Goal: Task Accomplishment & Management: Manage account settings

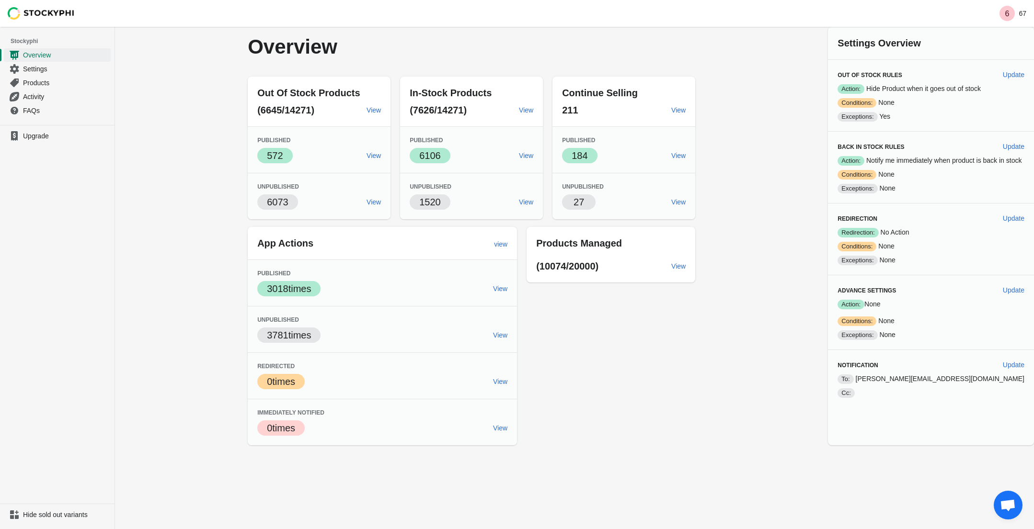
click at [896, 151] on div "Back in Stock Rules Update" at bounding box center [930, 145] width 187 height 22
click at [1008, 148] on span "Update" at bounding box center [1014, 147] width 22 height 8
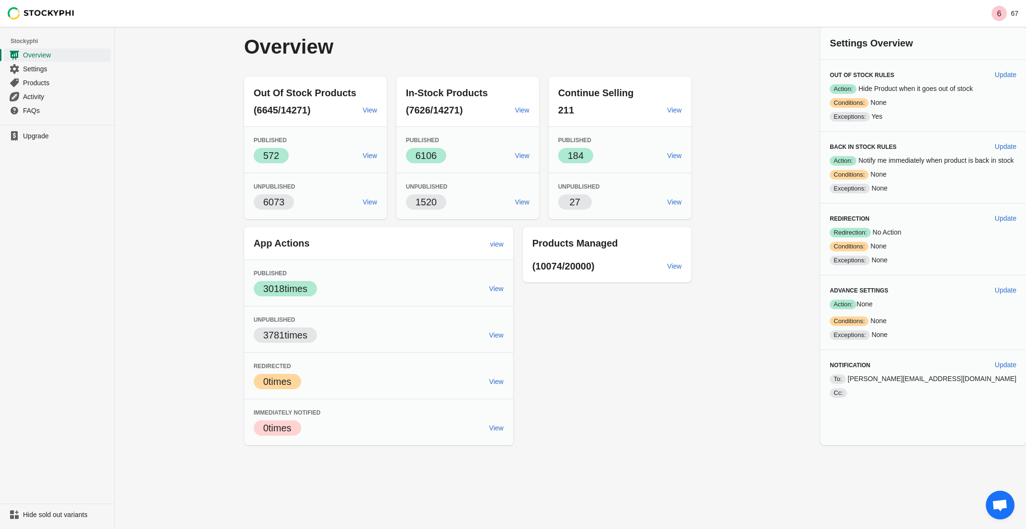
click at [1014, 146] on div "Overview Out Of Stock Products (6645/14271) View Published Success 572 View Unp…" at bounding box center [571, 278] width 912 height 502
select select "hours"
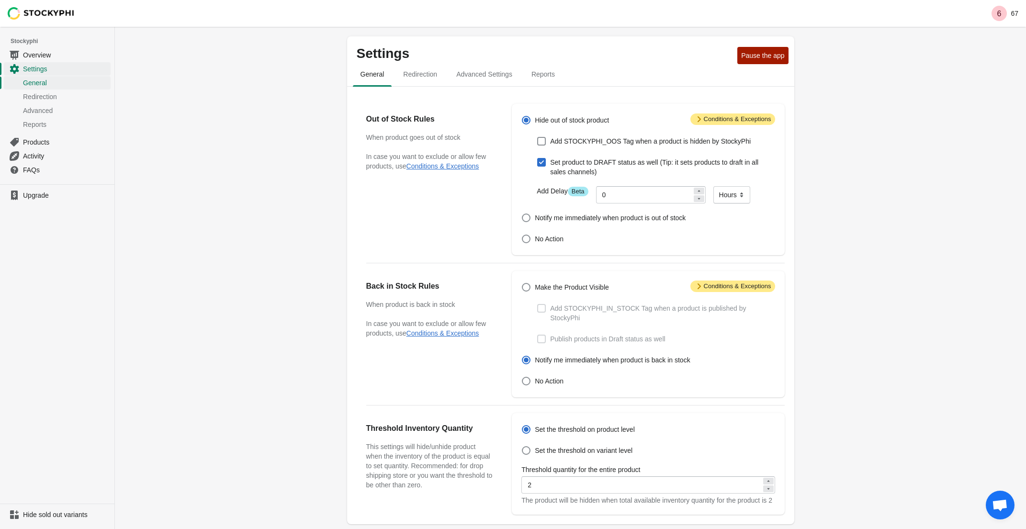
click at [1014, 146] on div "Settings Pause the app General Redirection Advanced Settings Reports General Re…" at bounding box center [571, 363] width 912 height 672
click at [700, 288] on icon at bounding box center [700, 287] width 10 height 10
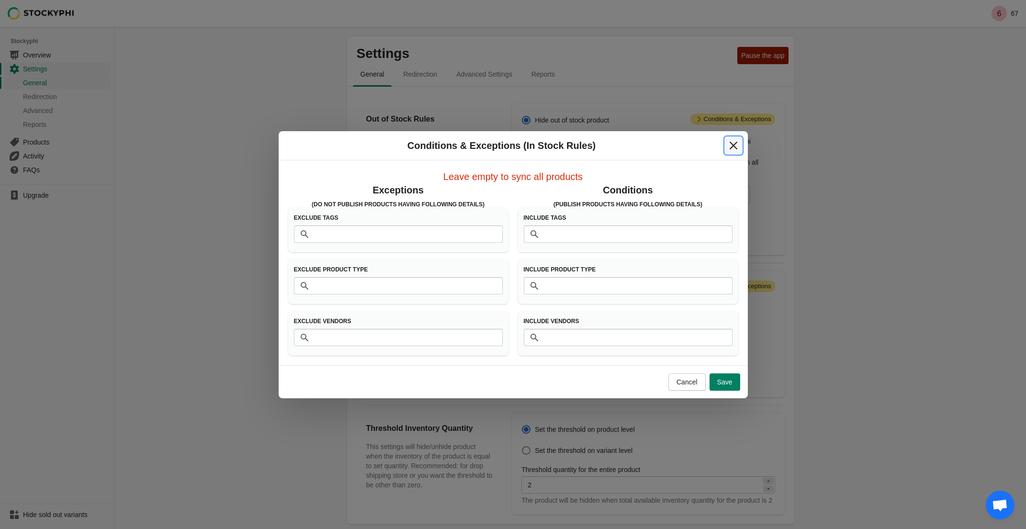
click at [731, 144] on icon "Close" at bounding box center [734, 146] width 10 height 10
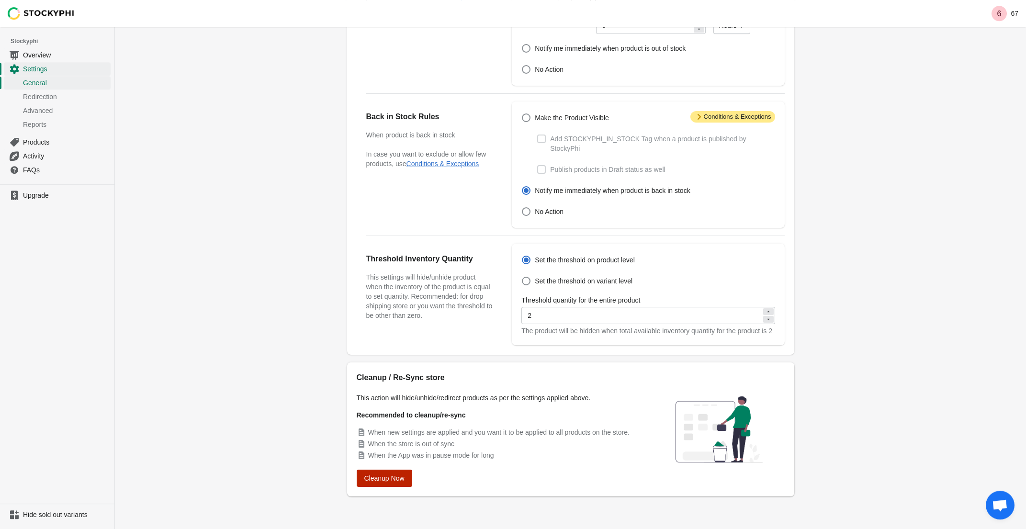
scroll to position [179, 0]
click at [401, 479] on span "Cleanup Now" at bounding box center [385, 479] width 40 height 8
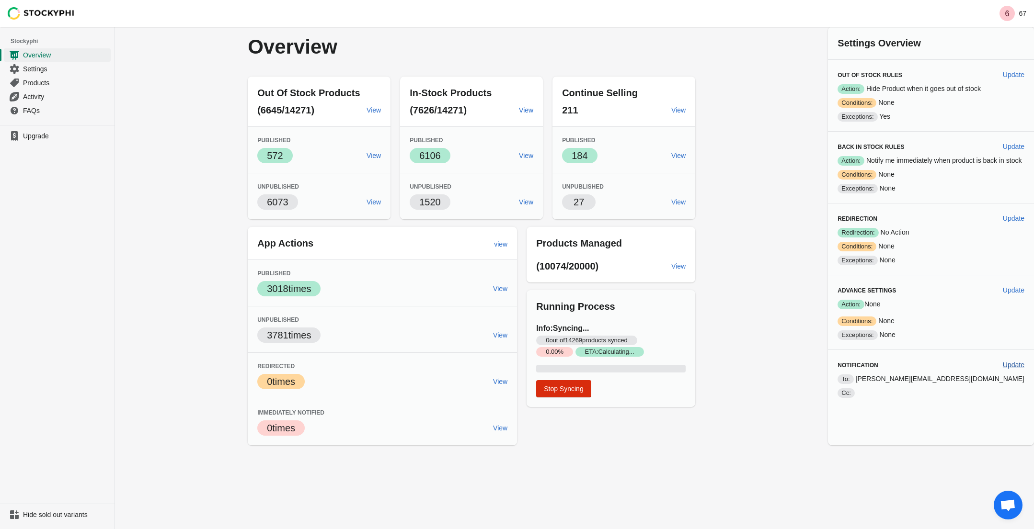
click at [1010, 361] on span "Update" at bounding box center [1014, 365] width 22 height 8
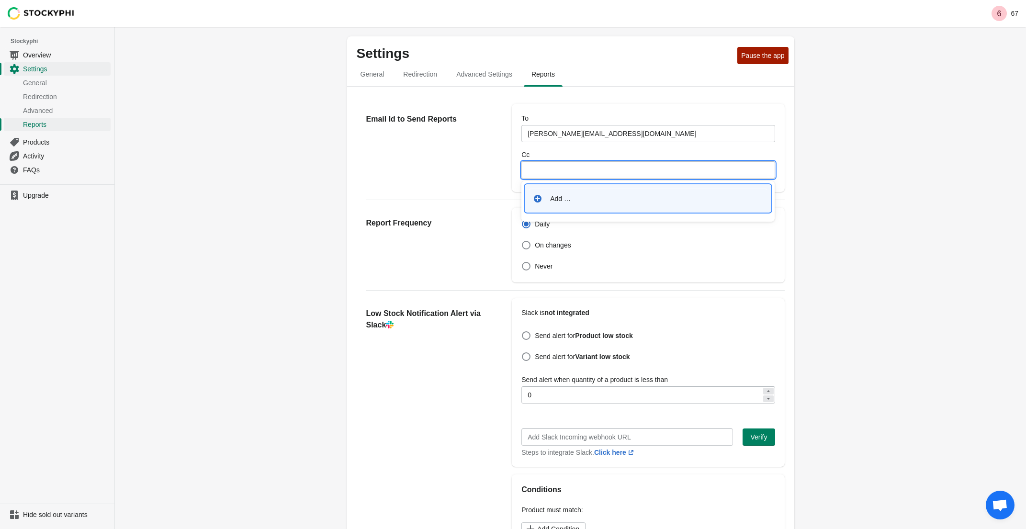
click at [625, 173] on input "Cc" at bounding box center [648, 169] width 253 height 17
type input "[EMAIL_ADDRESS][DOMAIN_NAME]"
click at [951, 235] on div "Settings Pause the app General Redirection Advanced Settings Reports General Re…" at bounding box center [571, 392] width 912 height 730
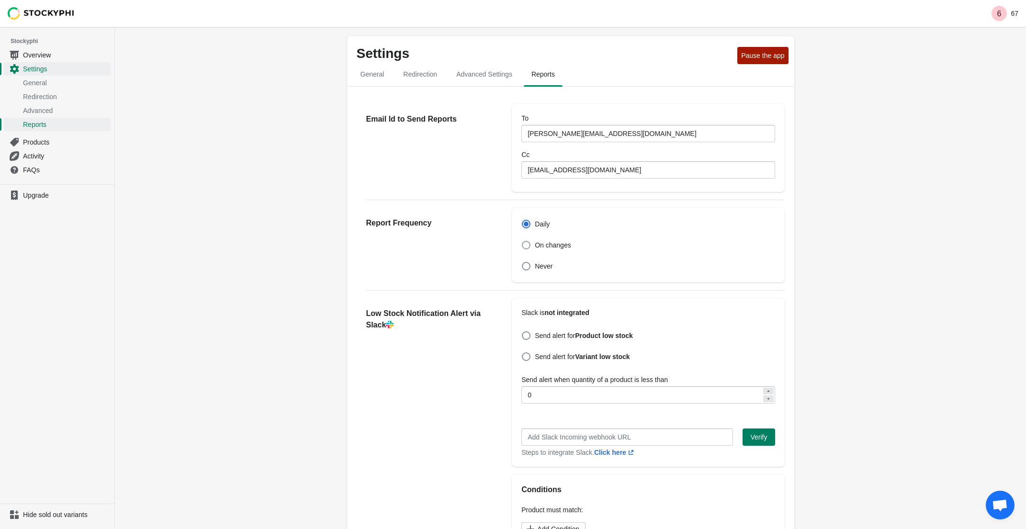
click at [529, 246] on span at bounding box center [526, 245] width 9 height 9
click at [523, 241] on input "On changes" at bounding box center [522, 241] width 0 height 0
radio input "false"
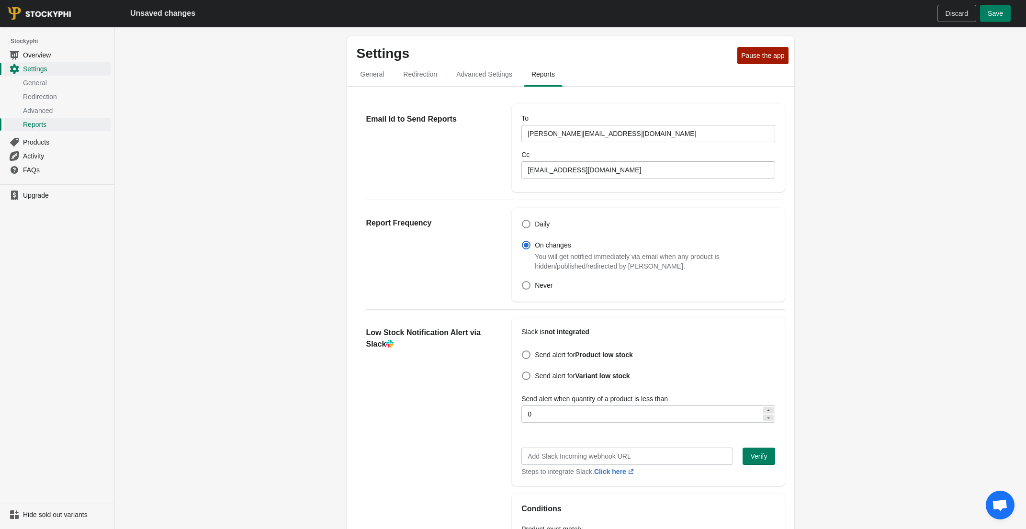
click at [855, 276] on div "Settings Pause the app General Redirection Advanced Settings Reports General Re…" at bounding box center [571, 414] width 912 height 774
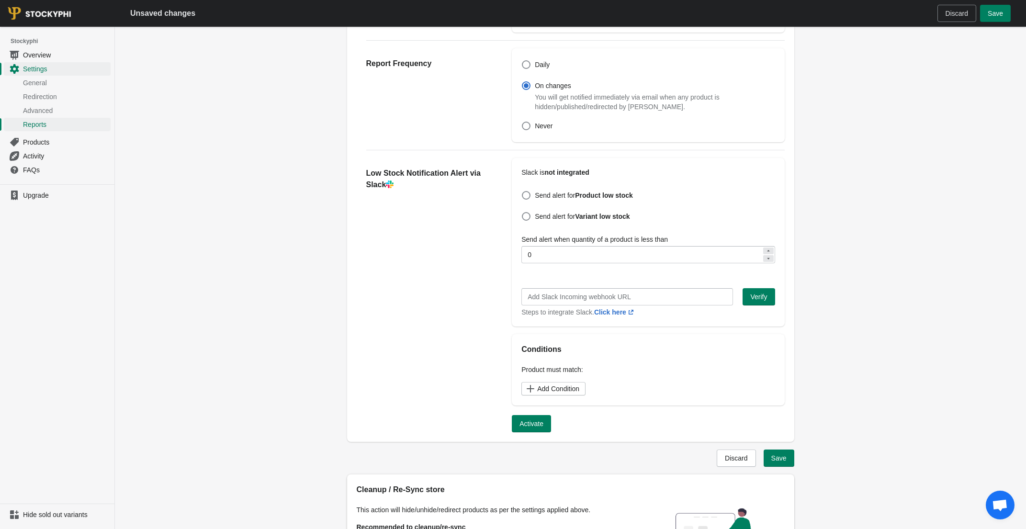
scroll to position [272, 0]
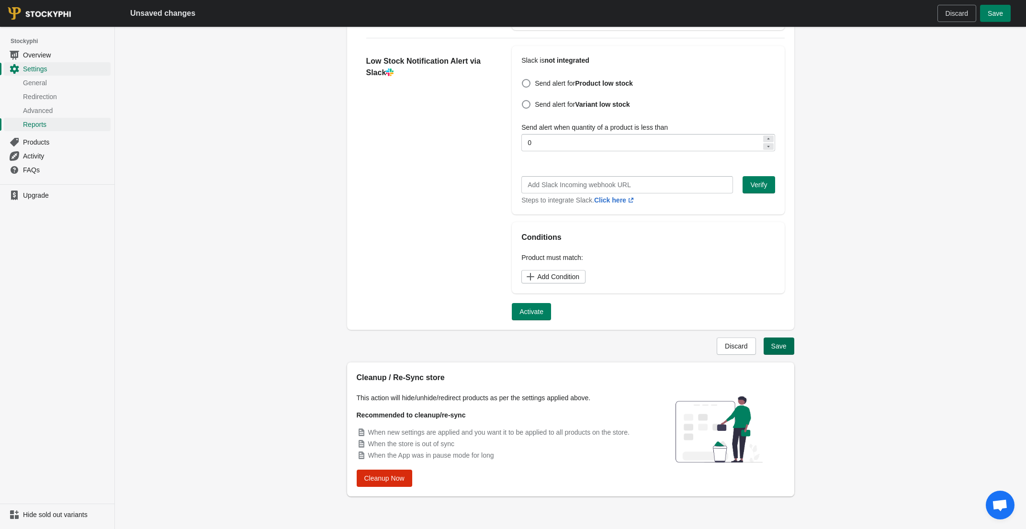
click at [777, 345] on span "Save" at bounding box center [779, 346] width 15 height 8
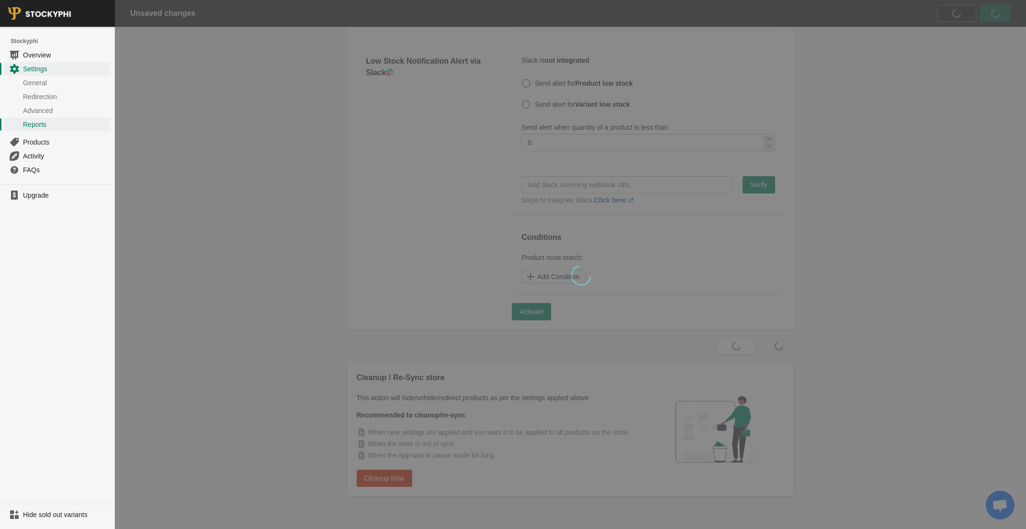
scroll to position [247, 0]
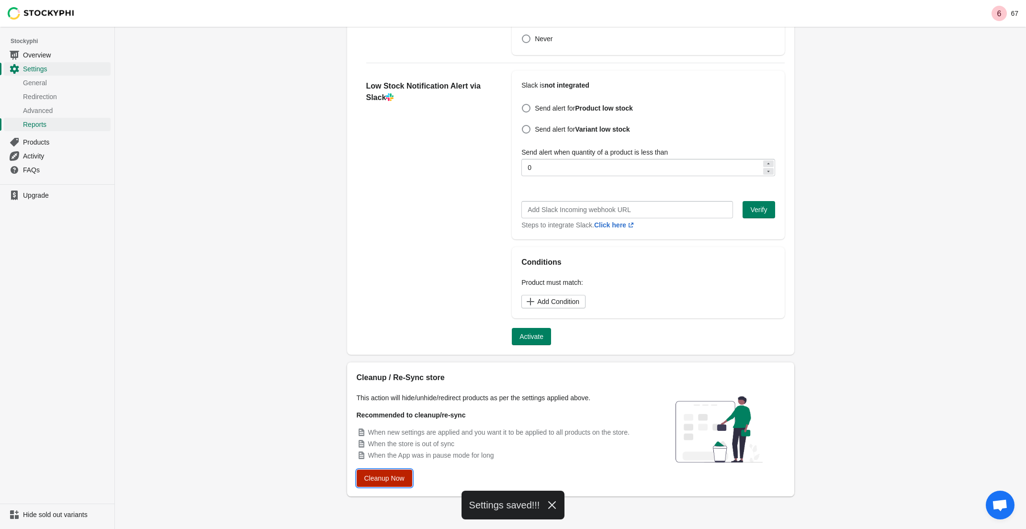
click at [389, 482] on button "Cleanup Now" at bounding box center [385, 478] width 56 height 17
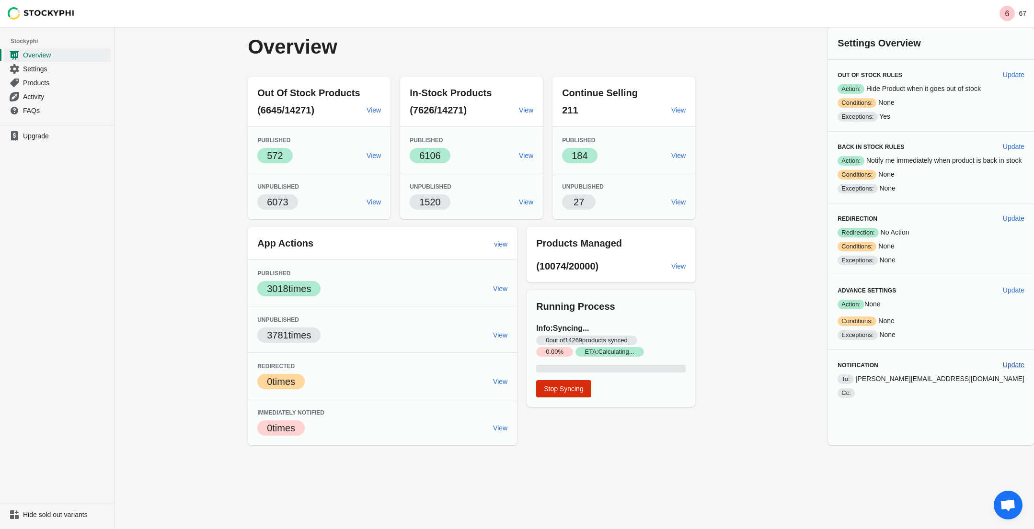
click at [1023, 361] on span "Update" at bounding box center [1014, 365] width 22 height 8
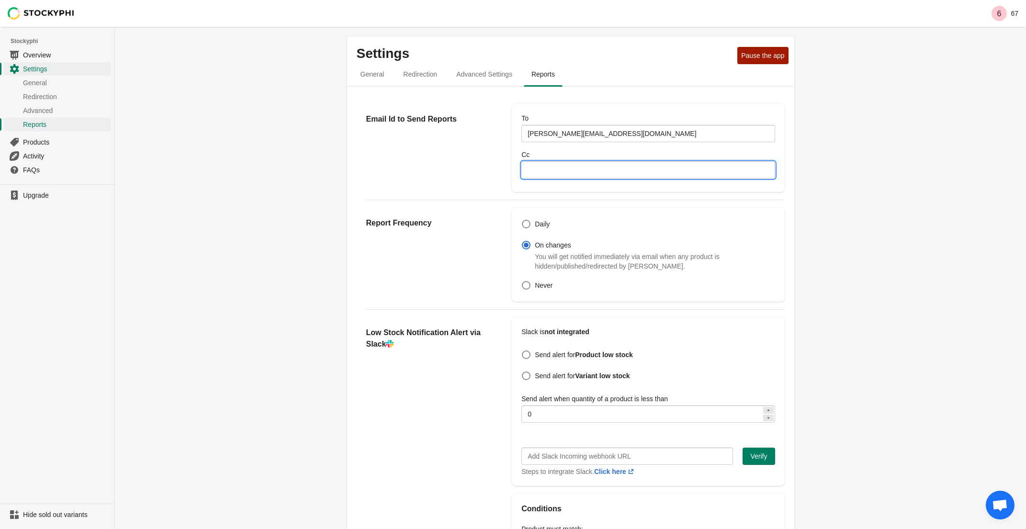
click at [565, 175] on input "Cc" at bounding box center [648, 169] width 253 height 17
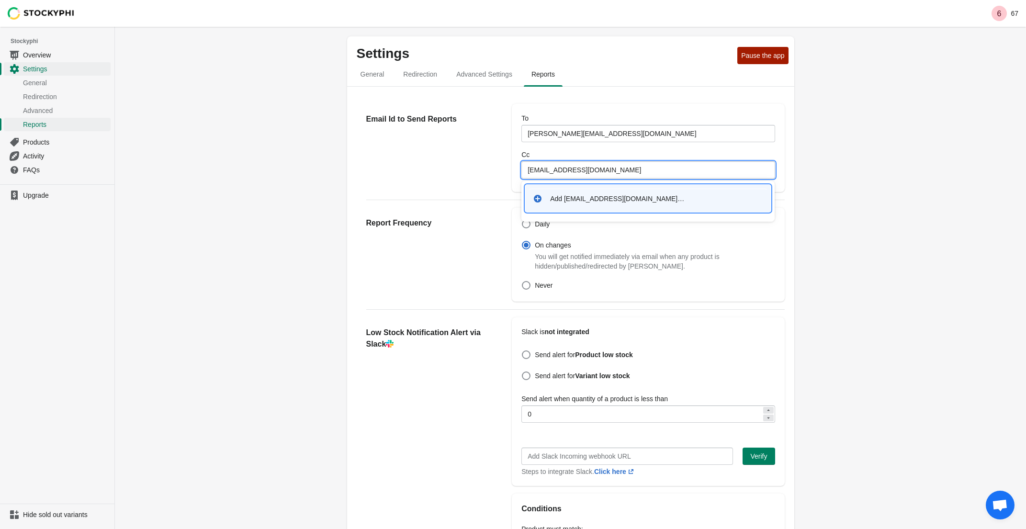
type input "[EMAIL_ADDRESS][DOMAIN_NAME]"
click at [551, 202] on div "Add service@67wine.com…" at bounding box center [656, 199] width 213 height 10
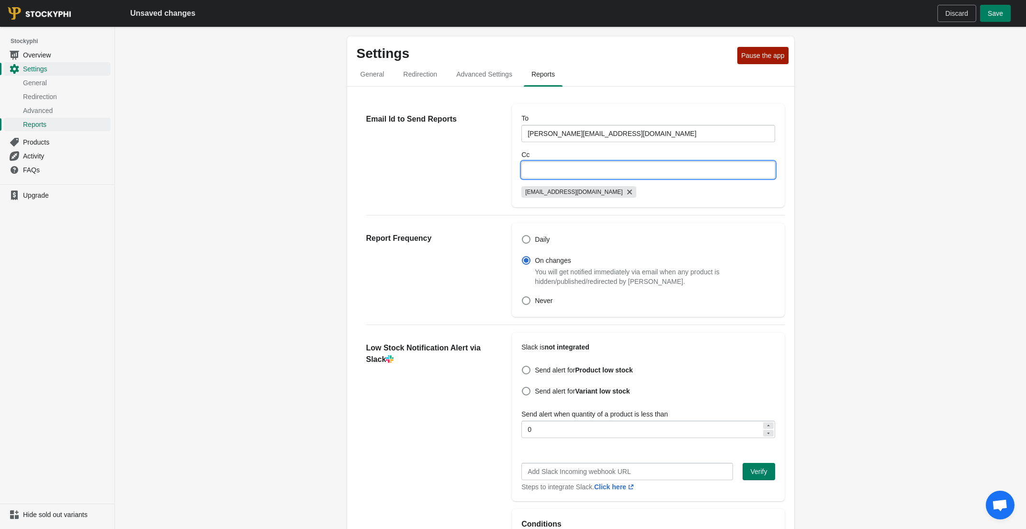
click at [833, 235] on div "Settings Pause the app General Redirection Advanced Settings Reports General Re…" at bounding box center [571, 421] width 912 height 789
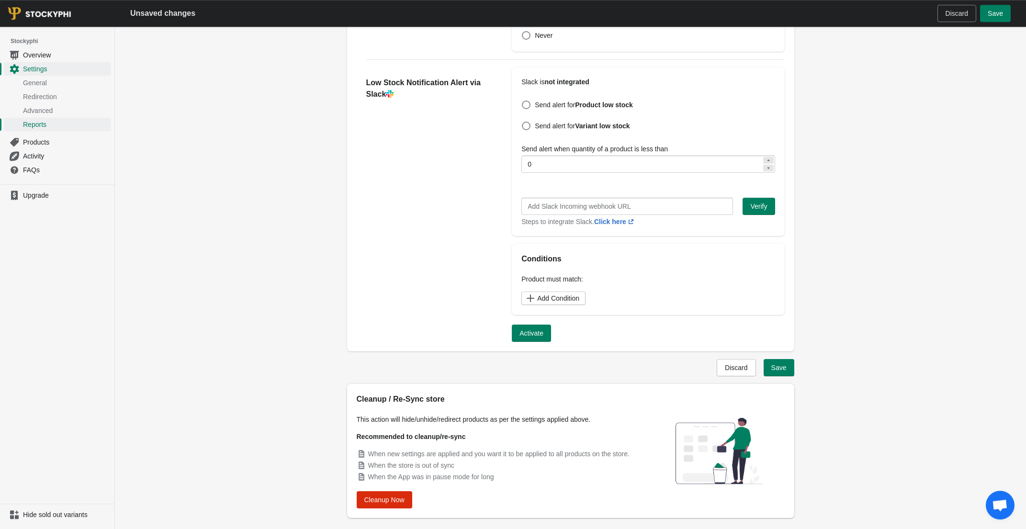
scroll to position [287, 0]
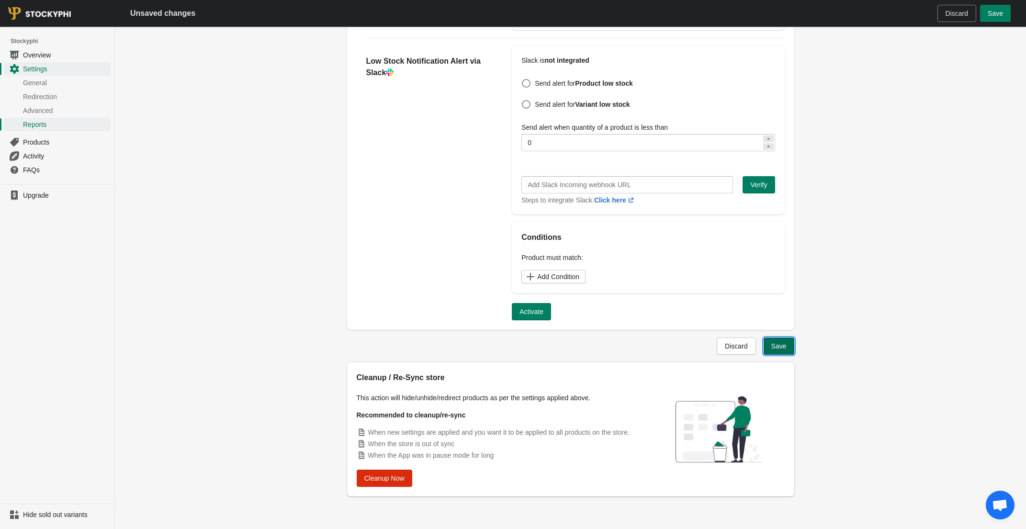
click at [784, 345] on span "Save" at bounding box center [779, 346] width 15 height 8
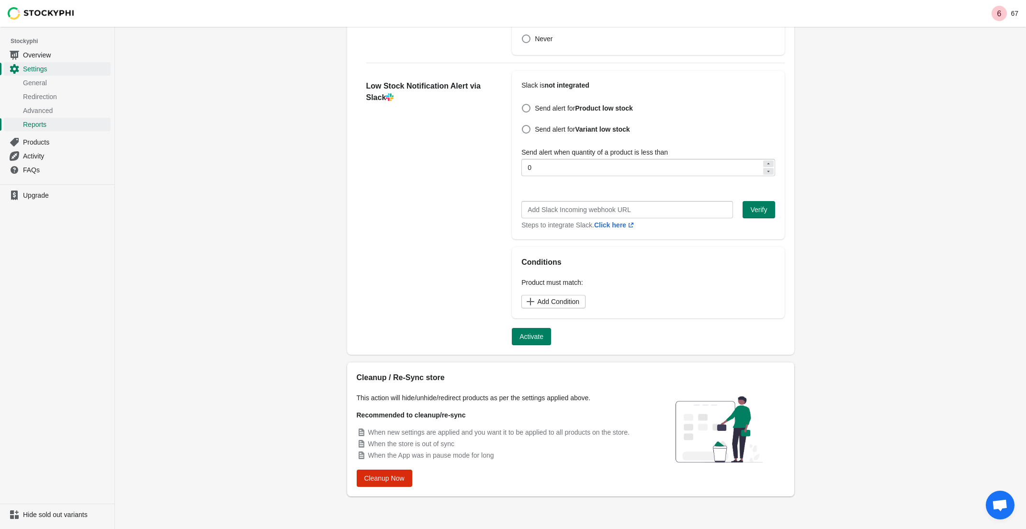
scroll to position [262, 0]
click at [43, 57] on span "Overview" at bounding box center [66, 55] width 86 height 10
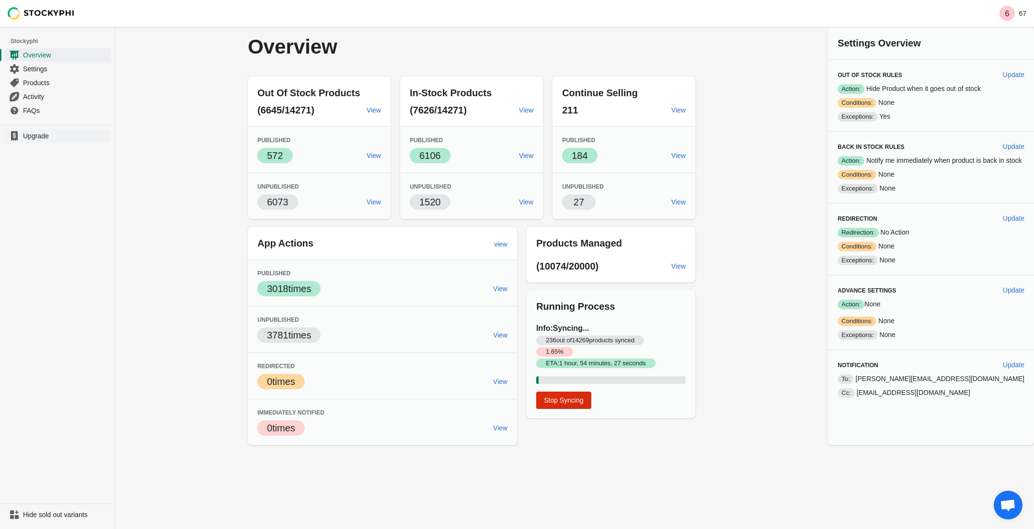
click at [37, 139] on span "Upgrade" at bounding box center [66, 136] width 86 height 10
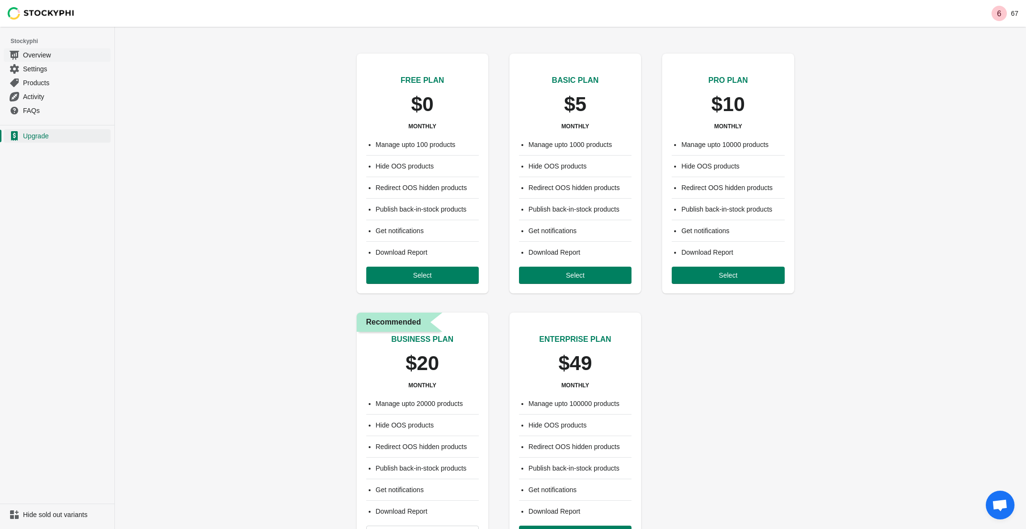
click at [39, 48] on link "Overview" at bounding box center [57, 55] width 107 height 14
